Goal: Task Accomplishment & Management: Use online tool/utility

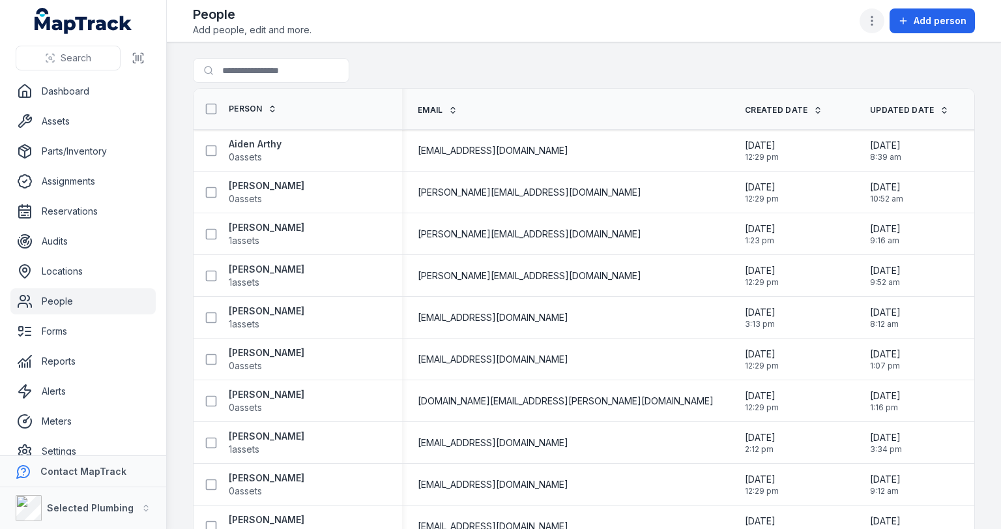
click at [484, 23] on icon "button" at bounding box center [872, 20] width 13 height 13
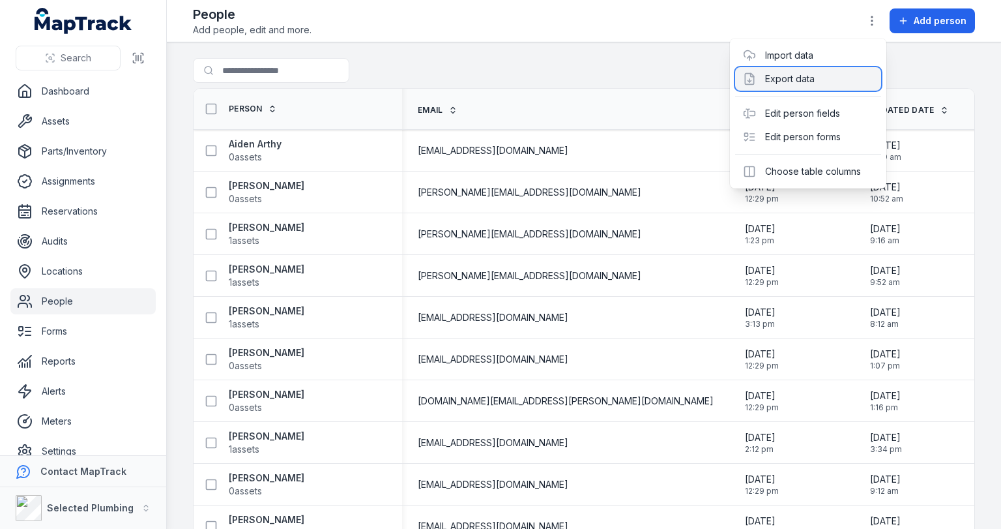
click at [484, 76] on div "Export data" at bounding box center [808, 78] width 146 height 23
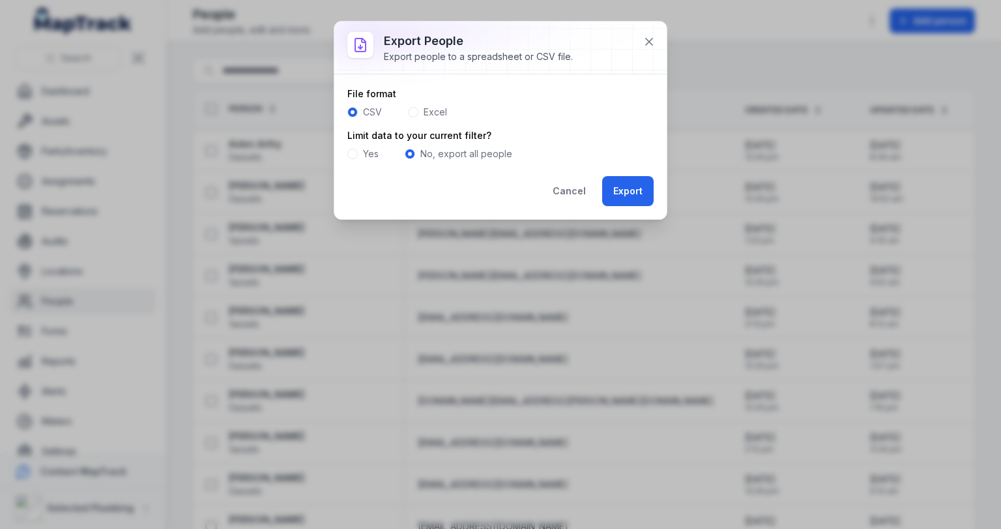
click at [412, 111] on span at bounding box center [413, 112] width 10 height 10
click at [484, 188] on button "Export" at bounding box center [627, 191] width 51 height 30
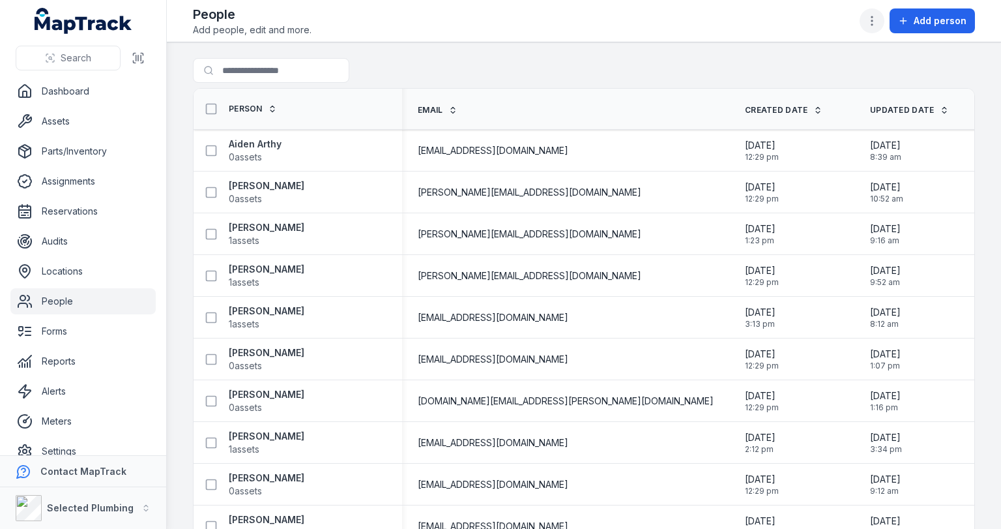
click at [484, 22] on icon "button" at bounding box center [872, 20] width 13 height 13
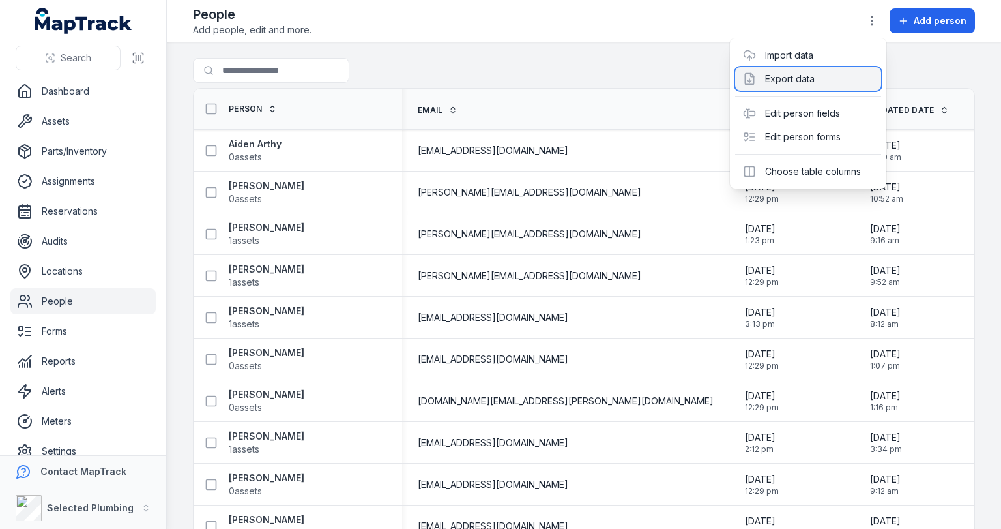
click at [484, 76] on div "Export data" at bounding box center [808, 78] width 146 height 23
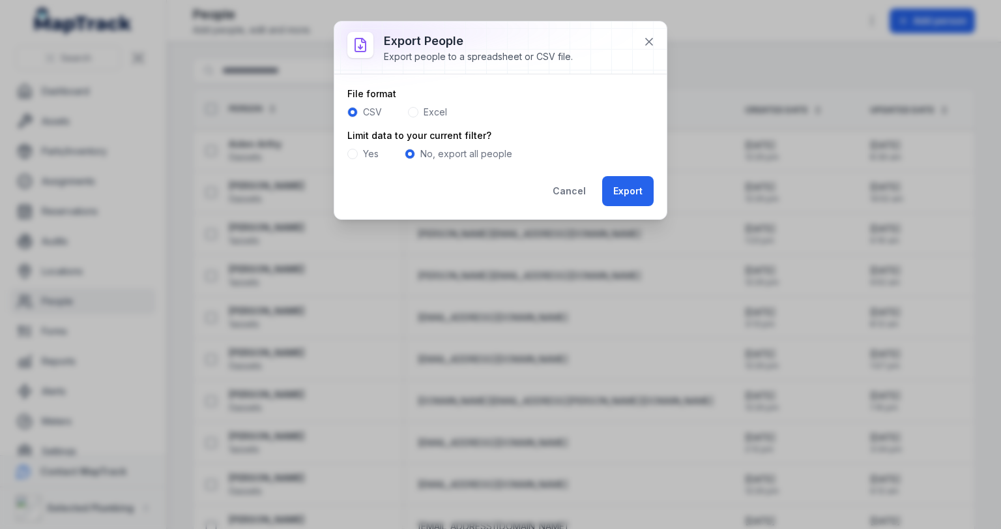
click at [412, 111] on span at bounding box center [413, 112] width 10 height 10
click at [354, 156] on span at bounding box center [352, 154] width 10 height 10
click at [484, 184] on button "Export" at bounding box center [627, 191] width 51 height 30
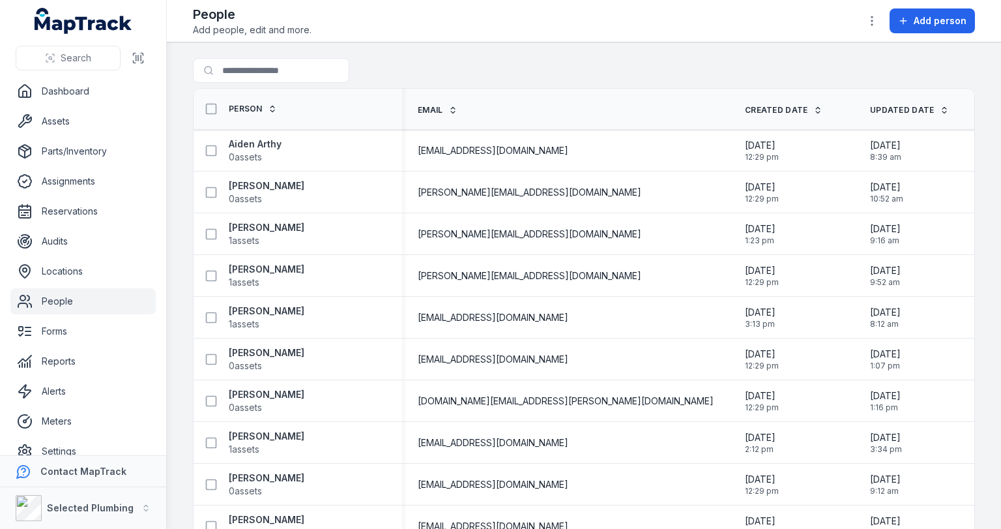
click at [484, 104] on th "Updated Date" at bounding box center [917, 109] width 125 height 41
click at [484, 16] on circle "button" at bounding box center [872, 16] width 1 height 1
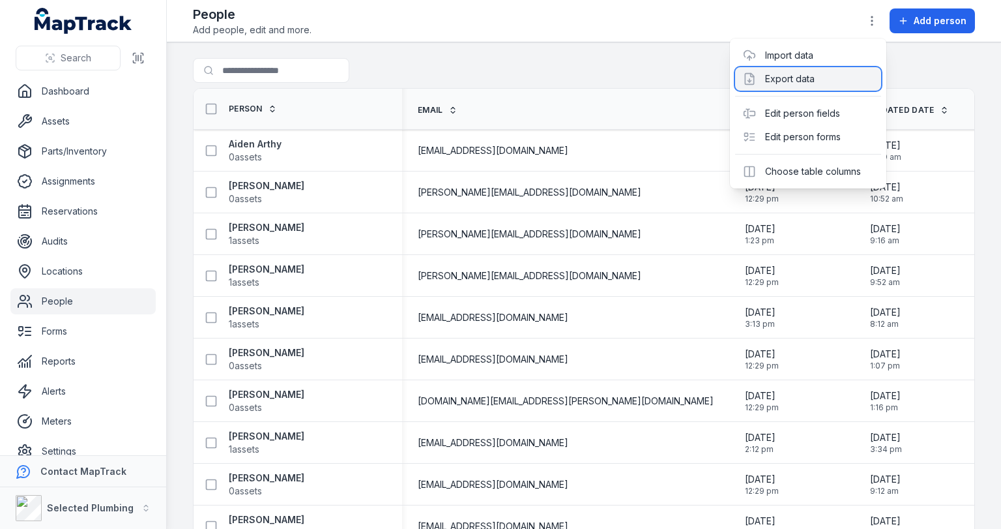
click at [484, 72] on div "Export data" at bounding box center [808, 78] width 146 height 23
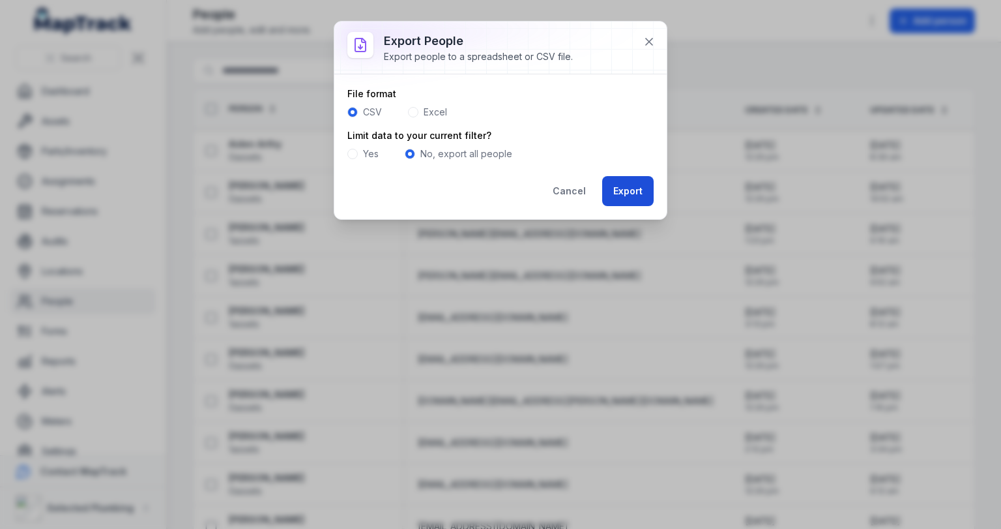
click at [484, 191] on button "Export" at bounding box center [627, 191] width 51 height 30
